Goal: Transaction & Acquisition: Subscribe to service/newsletter

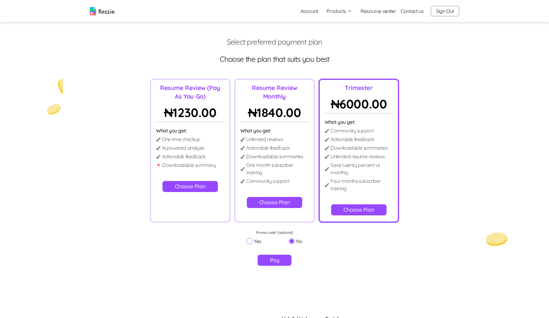
scroll to position [66, 0]
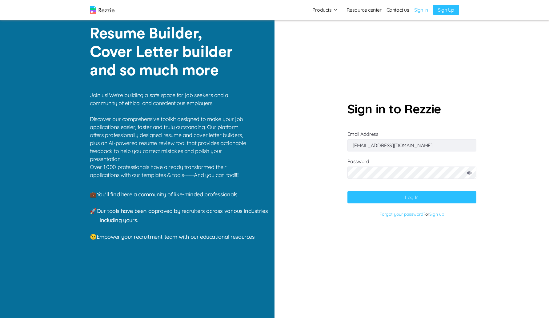
click at [408, 181] on div at bounding box center [411, 175] width 129 height 20
click at [427, 141] on input "abdulbasitdamilola6@gmail.com" at bounding box center [411, 145] width 129 height 12
click at [427, 144] on input "abdulbasitdamilola6@gmail.com" at bounding box center [411, 145] width 129 height 12
paste input "gaku@mailinator"
type input "gaku@mailinator.com"
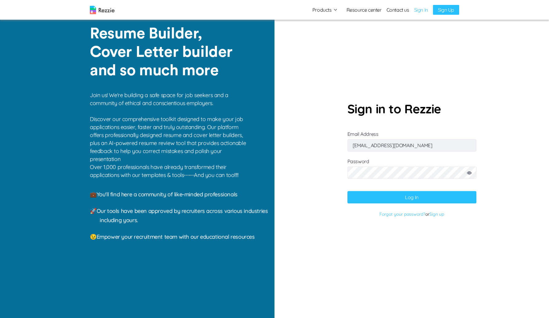
click at [360, 198] on button "Log In" at bounding box center [411, 197] width 129 height 12
click at [467, 173] on icon at bounding box center [469, 173] width 5 height 3
click at [347, 191] on button "Log In" at bounding box center [411, 197] width 129 height 12
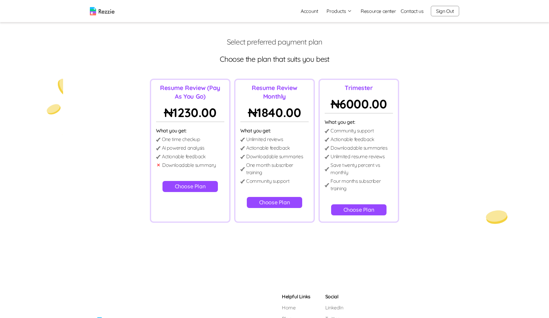
click at [344, 212] on button "Choose Plan" at bounding box center [359, 210] width 56 height 11
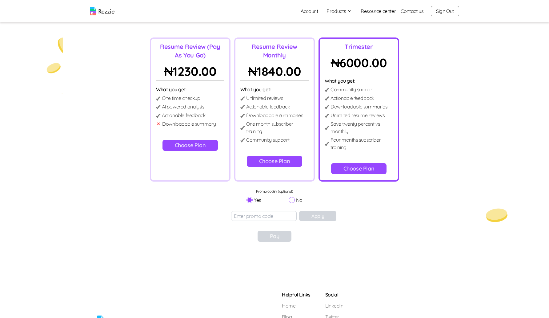
scroll to position [44, 0]
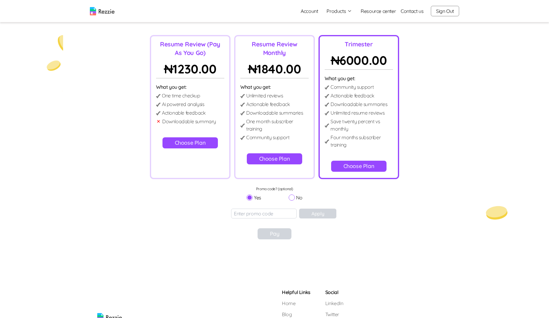
click at [291, 198] on input "No" at bounding box center [292, 198] width 6 height 6
radio input "true"
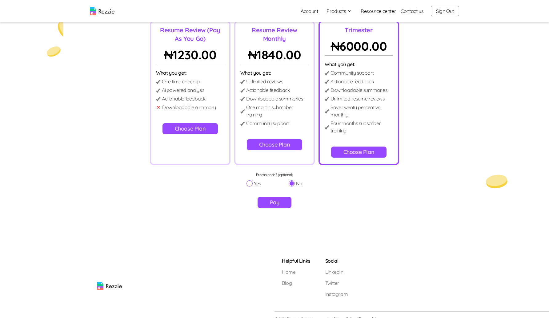
scroll to position [66, 0]
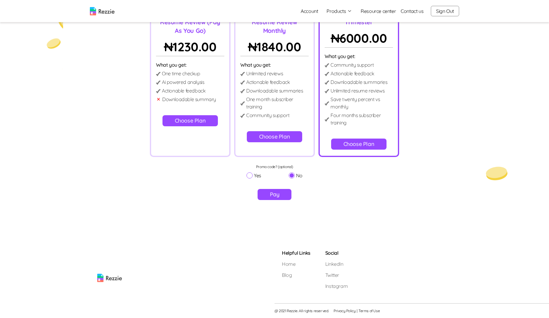
click at [276, 194] on button "Pay" at bounding box center [274, 194] width 34 height 11
